Goal: Complete application form: Complete application form

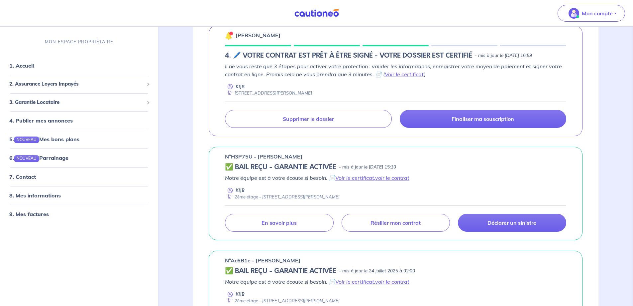
scroll to position [133, 0]
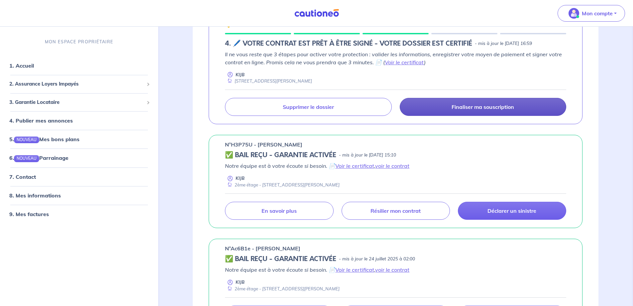
click at [484, 110] on p "Finaliser ma souscription" at bounding box center [483, 106] width 62 height 7
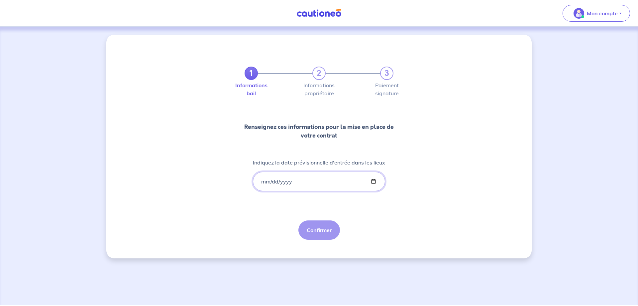
click at [260, 191] on input "Indiquez la date prévisionnelle d'entrée dans les lieux" at bounding box center [319, 181] width 132 height 19
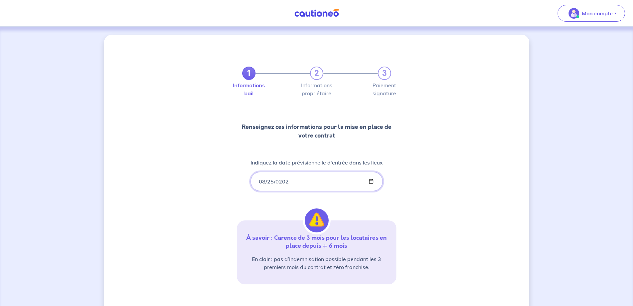
type input "[DATE]"
click at [283, 207] on div "1 2 3 Informations bail Informations propriétaire Paiement signature Renseignez…" at bounding box center [317, 194] width 160 height 287
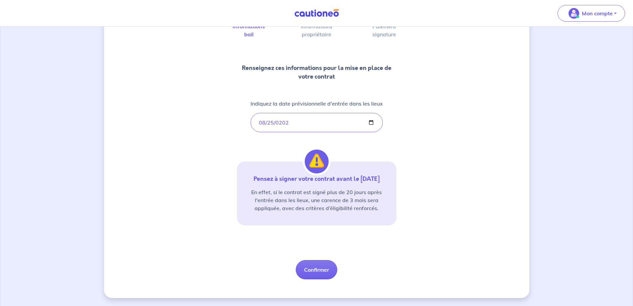
scroll to position [81, 0]
click at [313, 267] on button "Confirmer" at bounding box center [317, 269] width 42 height 19
select select "FR"
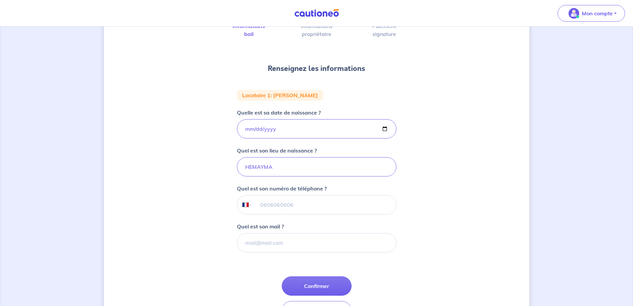
scroll to position [66, 0]
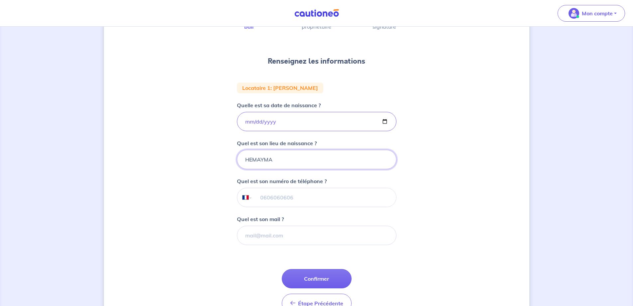
click at [273, 169] on input "HEMAYMA" at bounding box center [317, 159] width 160 height 19
type input "HEMAYMA [GEOGRAPHIC_DATA]"
click at [290, 206] on input "tel" at bounding box center [324, 197] width 144 height 19
type input "06 32 35 44 74"
click at [273, 245] on input "Quel est son mail ?" at bounding box center [317, 234] width 160 height 19
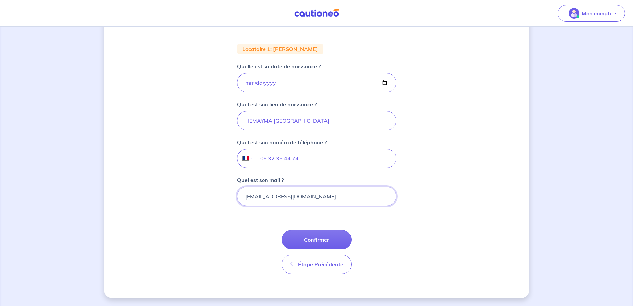
scroll to position [131, 0]
type input "[EMAIL_ADDRESS][DOMAIN_NAME]"
click at [315, 241] on button "Confirmer" at bounding box center [317, 239] width 70 height 19
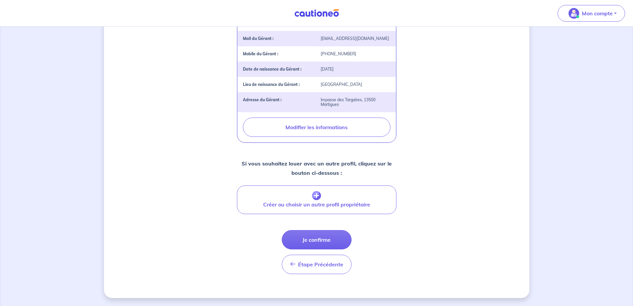
scroll to position [233, 0]
click at [314, 249] on button "Je confirme" at bounding box center [317, 239] width 70 height 19
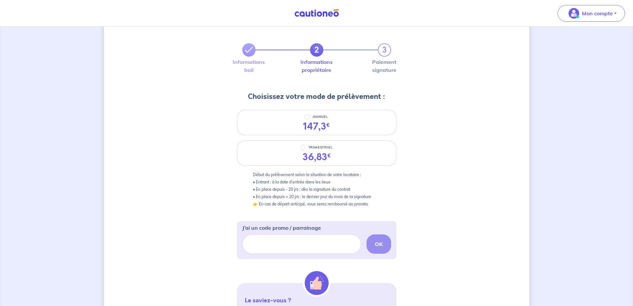
scroll to position [33, 0]
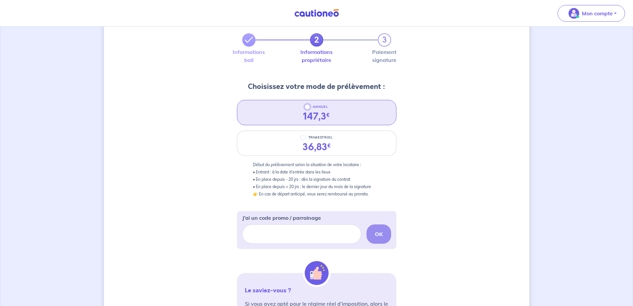
click at [307, 109] on input "ANNUEL" at bounding box center [307, 106] width 5 height 5
radio input "true"
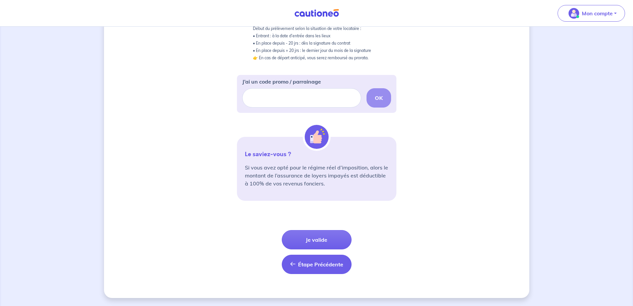
scroll to position [199, 0]
click at [322, 235] on button "Je valide" at bounding box center [317, 239] width 70 height 19
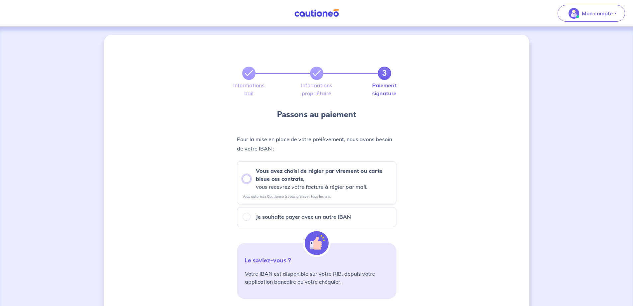
click at [244, 183] on input "Vous avez choisi de régler par virement ou carte bleue ces contrats, vous recev…" at bounding box center [247, 179] width 8 height 8
radio input "true"
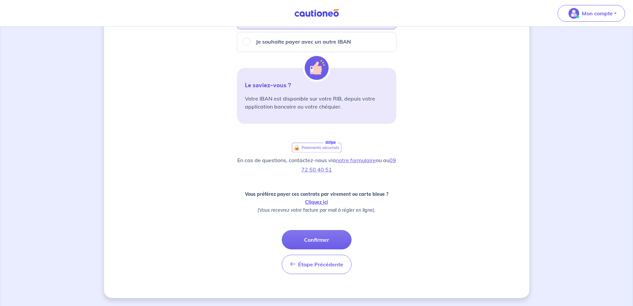
scroll to position [199, 0]
click at [306, 238] on button "Confirmer" at bounding box center [317, 239] width 70 height 19
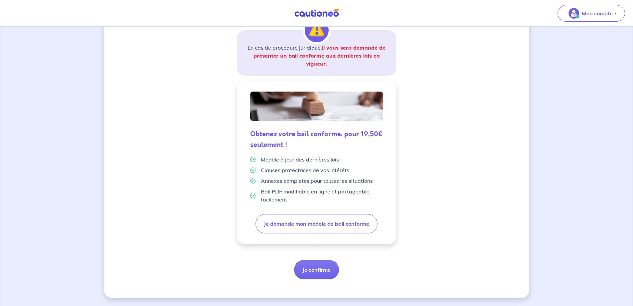
scroll to position [139, 0]
click at [324, 272] on button "Je confirme" at bounding box center [316, 269] width 45 height 19
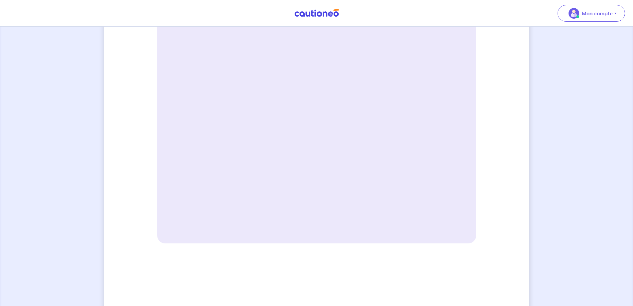
scroll to position [266, 0]
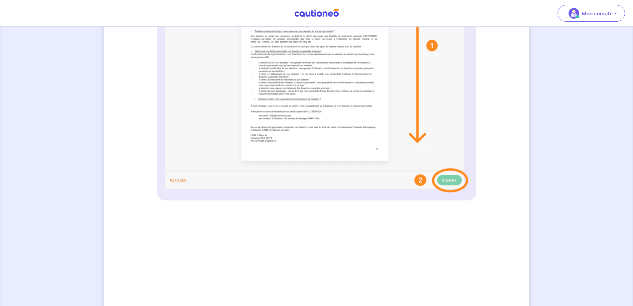
click at [460, 192] on img at bounding box center [316, 60] width 303 height 264
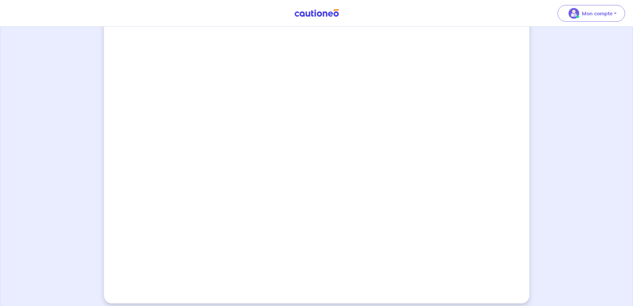
scroll to position [532, 0]
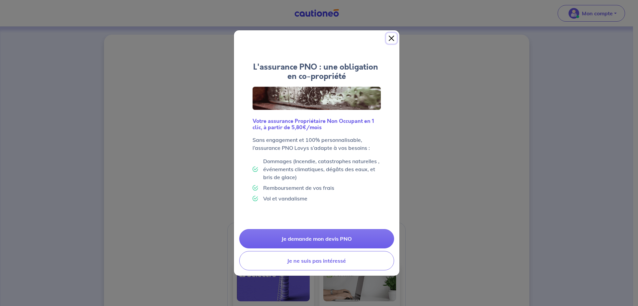
click at [390, 33] on button "Close" at bounding box center [391, 38] width 11 height 11
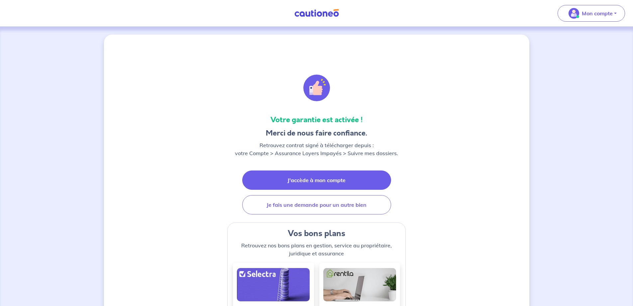
click at [298, 189] on link "J'accède à mon compte" at bounding box center [316, 179] width 149 height 19
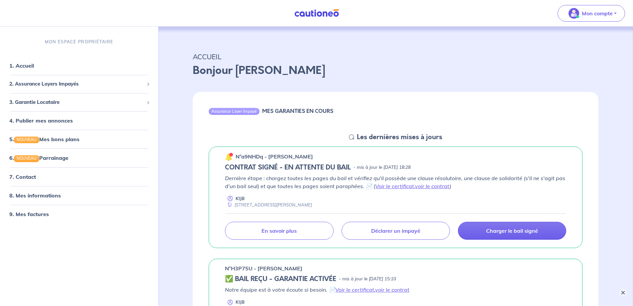
click at [625, 293] on button "×" at bounding box center [623, 292] width 8 height 8
click at [414, 189] on link "Voir le certificat" at bounding box center [394, 186] width 39 height 7
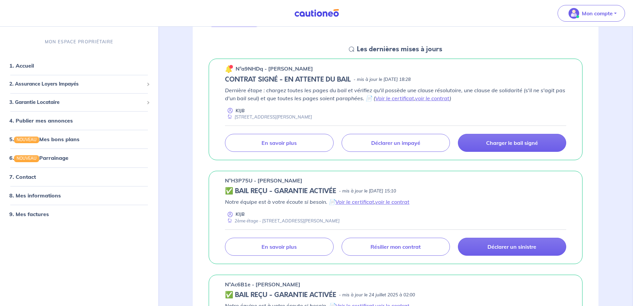
scroll to position [100, 0]
